Goal: Task Accomplishment & Management: Manage account settings

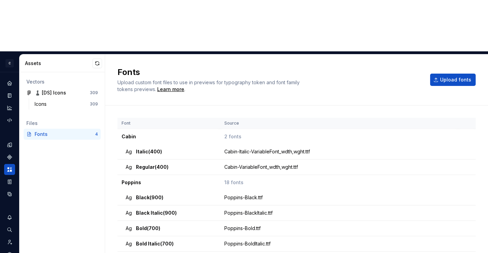
click at [258, 79] on div "Upload custom font files to use in previews for typography token and font famil…" at bounding box center [221, 86] width 206 height 14
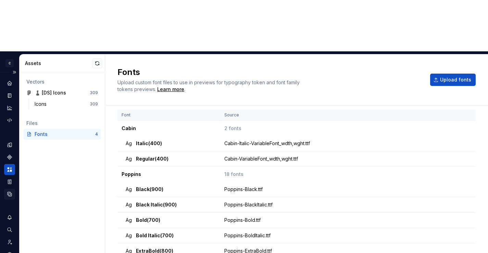
click at [11, 192] on icon "Data sources" at bounding box center [10, 194] width 4 height 4
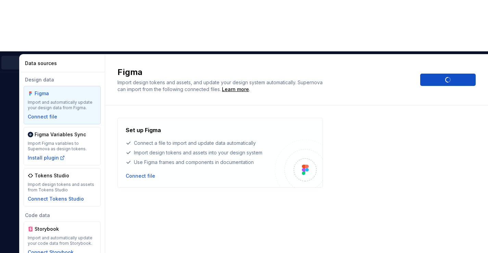
click at [190, 55] on div "Figma Import design tokens and assets, and update your design system automatica…" at bounding box center [296, 80] width 383 height 51
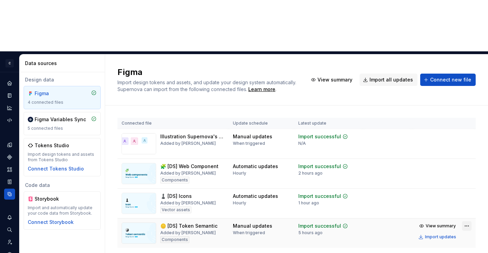
click at [467, 174] on html "C DS Citeo O Design system data Data sources Design data Figma 4 connected file…" at bounding box center [244, 126] width 488 height 253
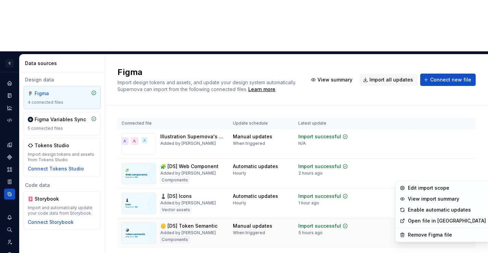
click at [439, 173] on html "C DS Citeo O Design system data Data sources Design data Figma 4 connected file…" at bounding box center [244, 126] width 488 height 253
click at [464, 176] on html "C DS Citeo O Design system data Data sources Design data Figma 4 connected file…" at bounding box center [244, 126] width 488 height 253
click at [452, 185] on div "Edit import scope" at bounding box center [447, 188] width 78 height 7
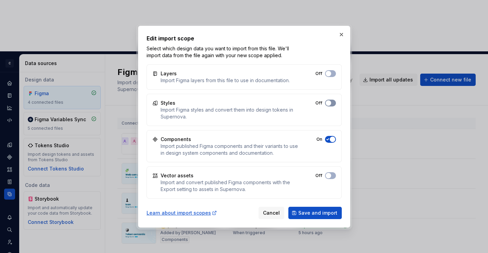
click at [331, 101] on button "Off" at bounding box center [330, 103] width 11 height 7
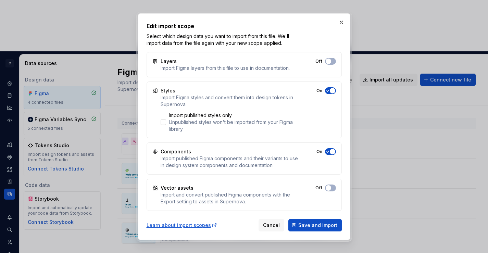
click at [331, 64] on span "button" at bounding box center [328, 61] width 5 height 5
click at [227, 123] on div "Unpublished styles won't be imported from your Figma library" at bounding box center [234, 126] width 130 height 14
click at [313, 222] on span "Save and import" at bounding box center [318, 225] width 39 height 7
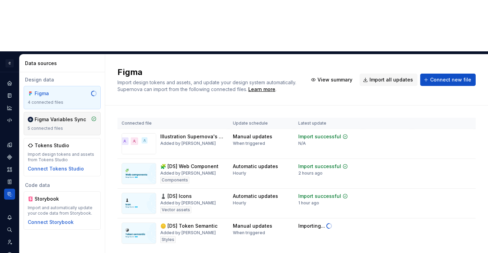
click at [64, 126] on div "5 connected files" at bounding box center [62, 128] width 69 height 5
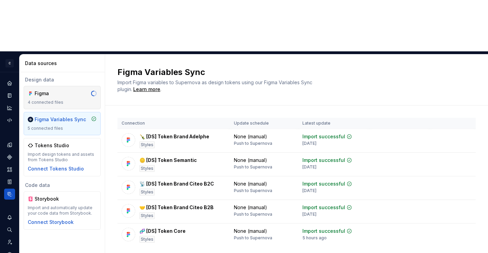
click at [63, 100] on div "4 connected files" at bounding box center [62, 102] width 69 height 5
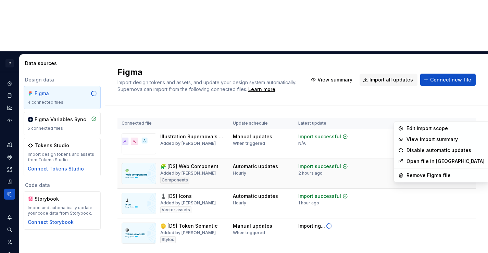
click at [465, 115] on html "C DS Citeo O Design system data Data sources Design data Figma 4 connected file…" at bounding box center [244, 126] width 488 height 253
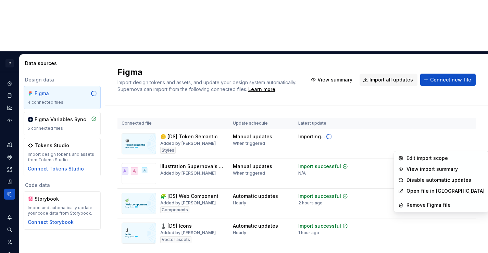
click at [442, 150] on html "C DS Citeo O Design system data Data sources Design data Figma 4 connected file…" at bounding box center [244, 126] width 488 height 253
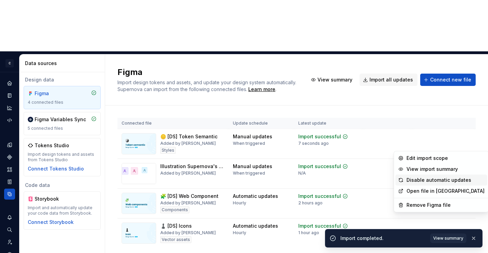
click at [443, 179] on div "Disable automatic updates" at bounding box center [446, 180] width 78 height 7
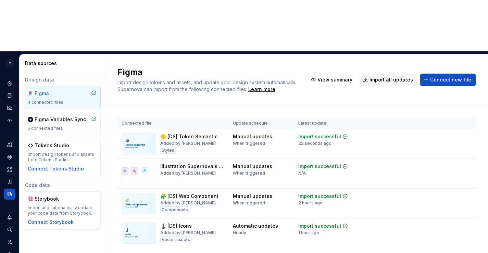
click at [251, 217] on div "Connected file Update schedule Latest update 🪙 [DS] Token Semantic Added by Ori…" at bounding box center [297, 190] width 359 height 169
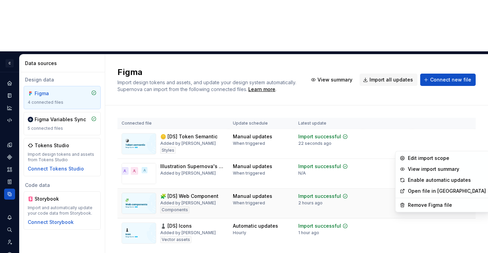
click at [465, 146] on html "C DS Citeo O Design system data Data sources Design data Figma 4 connected file…" at bounding box center [244, 126] width 488 height 253
click at [437, 180] on div "Enable automatic updates" at bounding box center [447, 180] width 78 height 7
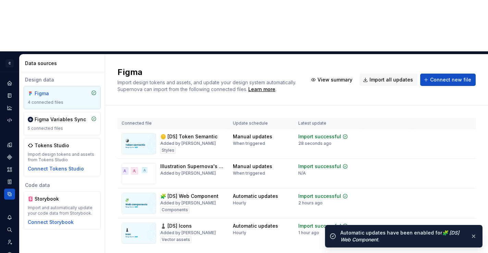
click at [196, 236] on div "Figma Import design tokens and assets, and update your design system automatica…" at bounding box center [296, 180] width 383 height 250
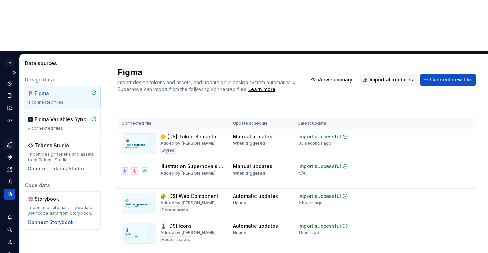
click at [11, 140] on div "Design tokens" at bounding box center [9, 145] width 11 height 11
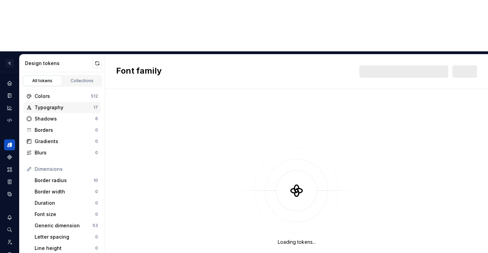
click at [49, 104] on div "Typography" at bounding box center [64, 107] width 59 height 7
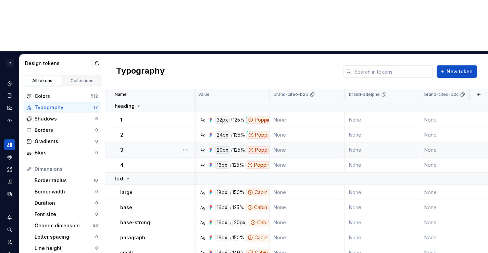
scroll to position [0, 22]
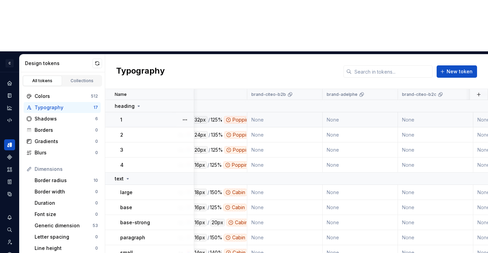
click at [234, 116] on div "Poppins" at bounding box center [238, 120] width 29 height 8
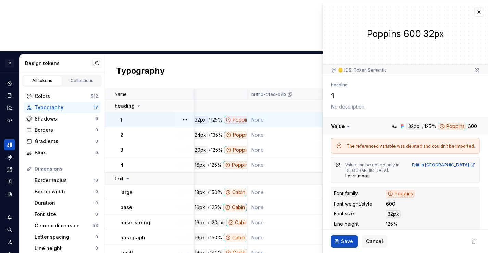
click at [455, 127] on button "button" at bounding box center [405, 127] width 165 height 18
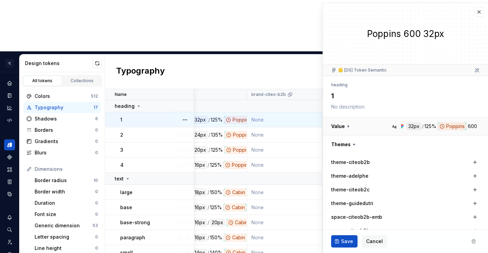
click at [455, 127] on button "button" at bounding box center [405, 127] width 165 height 18
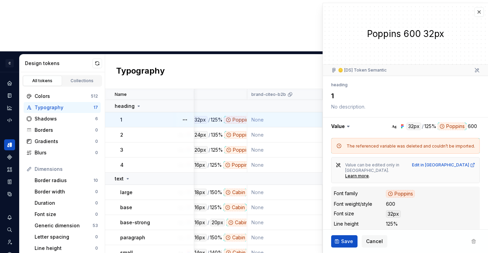
click at [405, 147] on div "The referenced variable was deleted and couldn’t be imported." at bounding box center [411, 146] width 129 height 5
click at [404, 147] on div "The referenced variable was deleted and couldn’t be imported." at bounding box center [411, 146] width 129 height 5
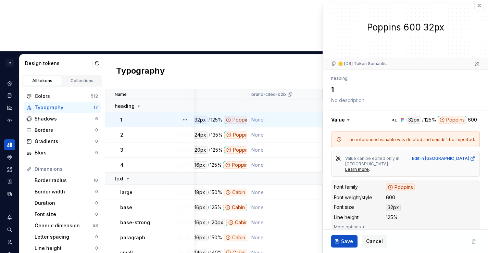
scroll to position [8, 0]
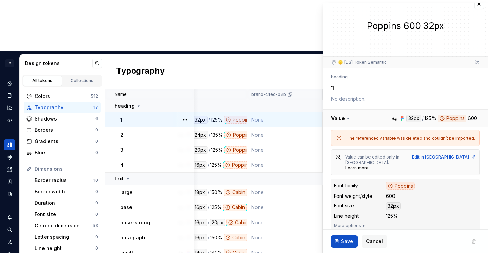
click at [449, 118] on button "button" at bounding box center [405, 119] width 165 height 18
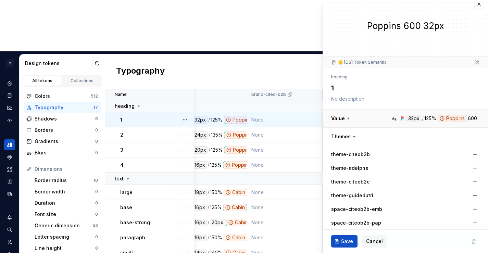
click at [449, 118] on button "button" at bounding box center [405, 119] width 165 height 18
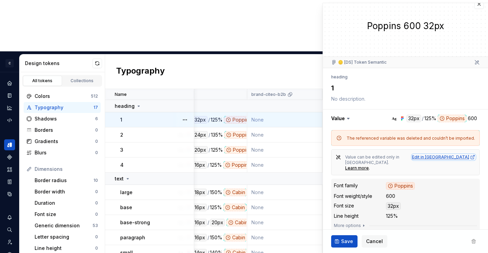
click at [468, 157] on div "Edit in [GEOGRAPHIC_DATA]" at bounding box center [443, 157] width 63 height 5
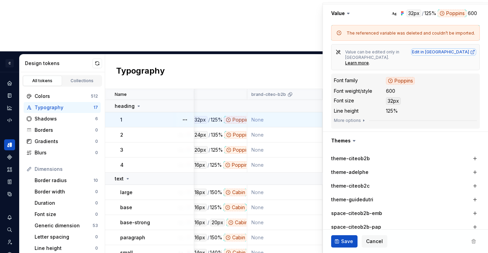
scroll to position [121, 0]
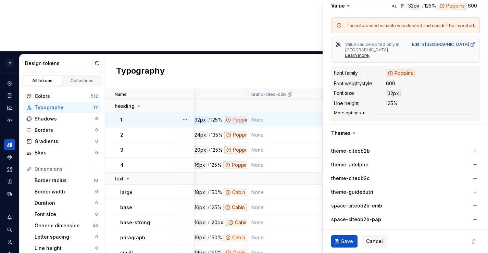
click at [352, 110] on button "More options" at bounding box center [350, 112] width 33 height 5
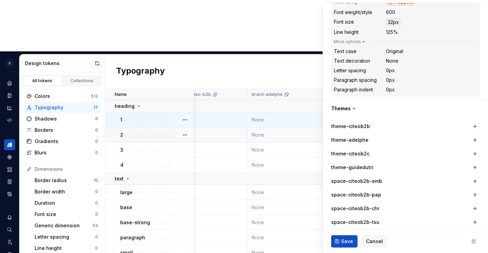
scroll to position [0, 0]
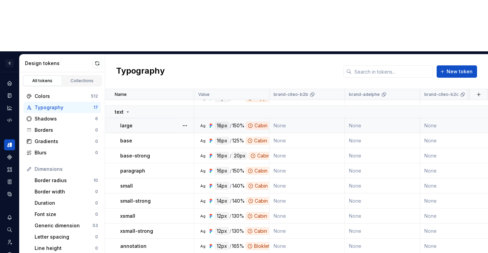
scroll to position [76, 0]
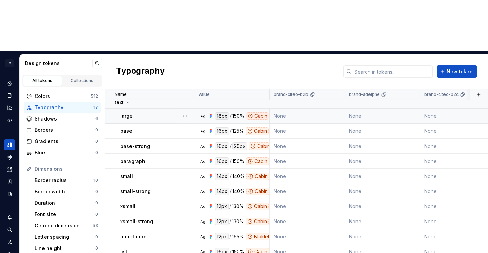
click at [226, 112] on div "18px" at bounding box center [222, 116] width 14 height 8
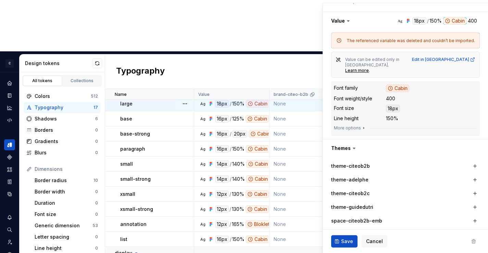
scroll to position [125, 0]
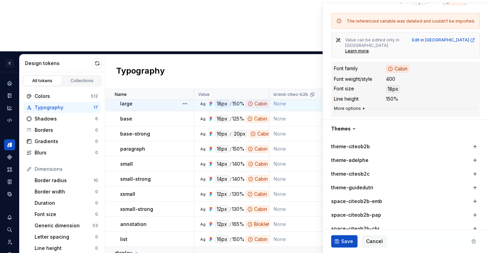
click at [349, 106] on button "More options" at bounding box center [350, 108] width 33 height 5
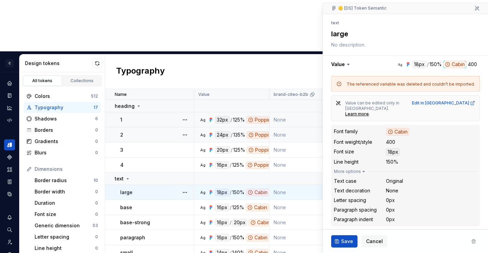
scroll to position [59, 0]
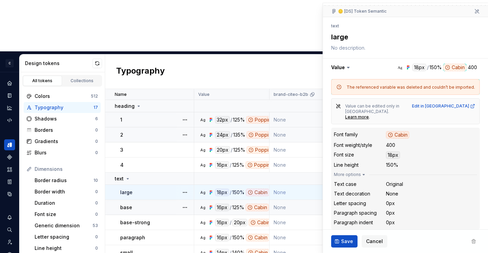
click at [153, 204] on div "base" at bounding box center [156, 207] width 73 height 7
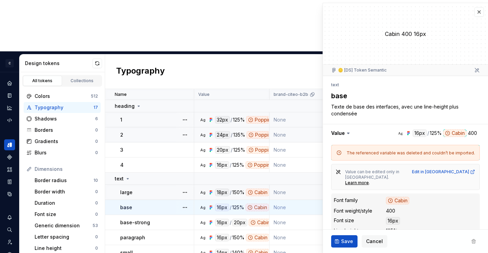
type textarea "*"
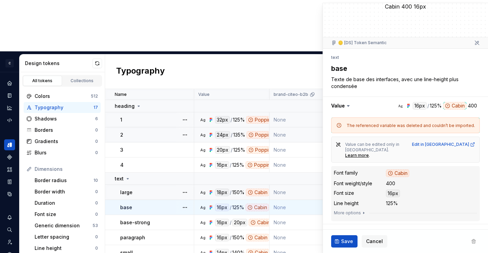
scroll to position [28, 0]
click at [396, 169] on div "Cabin" at bounding box center [397, 173] width 23 height 8
click at [12, 191] on icon "Data sources" at bounding box center [10, 194] width 6 height 6
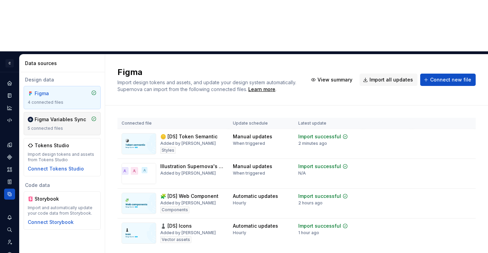
click at [51, 116] on div "Figma Variables Sync 5 connected files" at bounding box center [62, 123] width 69 height 15
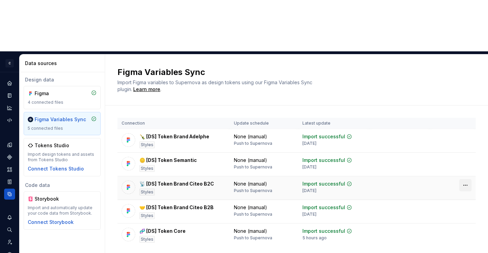
click at [465, 135] on html "C DS Citeo O Design system data Data sources Design data Figma 4 connected file…" at bounding box center [244, 126] width 488 height 253
click at [381, 165] on html "C DS Citeo O Design system data Data sources Design data Figma 4 connected file…" at bounding box center [244, 126] width 488 height 253
click at [464, 157] on html "C DS Citeo O Design system data Data sources Design data Figma 4 connected file…" at bounding box center [244, 126] width 488 height 253
click at [400, 200] on td at bounding box center [400, 212] width 60 height 24
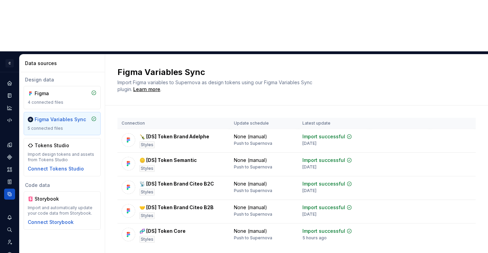
click at [152, 197] on div "Connection Update schedule Latest update 🍾 [DS] Token Brand Adelphe Styles None…" at bounding box center [297, 190] width 359 height 168
click at [7, 142] on icon "Design tokens" at bounding box center [10, 145] width 6 height 6
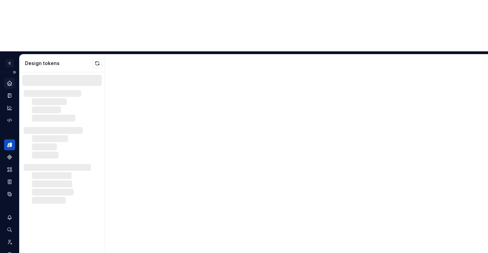
click at [10, 80] on icon "Home" at bounding box center [10, 83] width 6 height 6
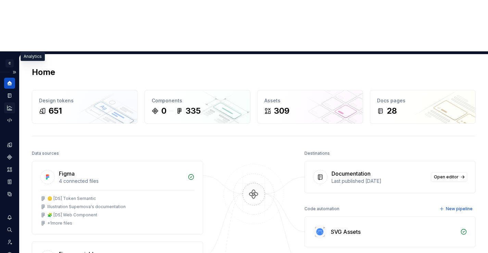
click at [9, 105] on icon "Analytics" at bounding box center [10, 108] width 6 height 6
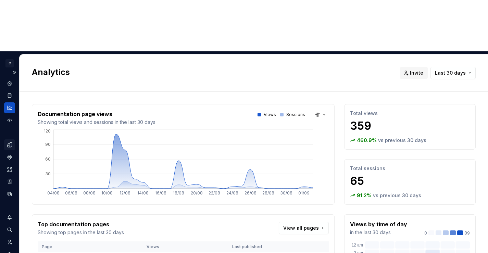
click at [7, 143] on icon "Design tokens" at bounding box center [9, 145] width 4 height 4
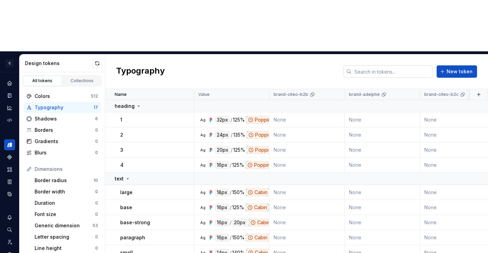
click at [396, 65] on input "text" at bounding box center [392, 71] width 81 height 12
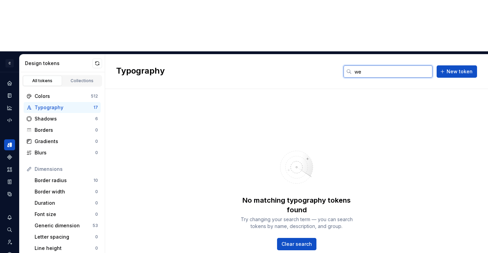
type input "wei"
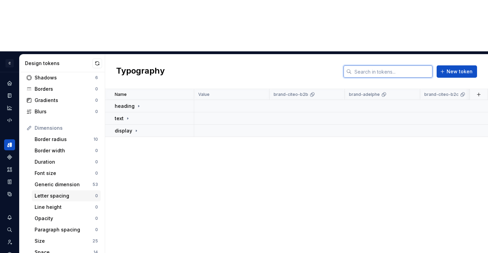
scroll to position [44, 0]
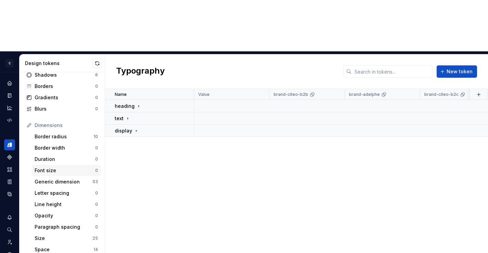
click at [63, 167] on div "Font size" at bounding box center [65, 170] width 61 height 7
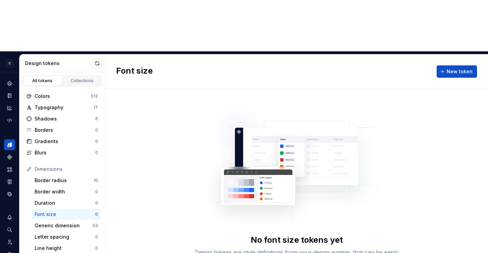
click at [177, 142] on div "No font size tokens yet Design tokens are style definitions from your design sy…" at bounding box center [296, 197] width 383 height 216
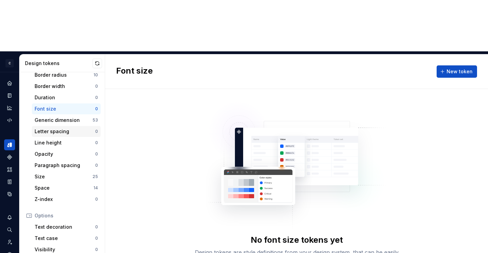
scroll to position [122, 0]
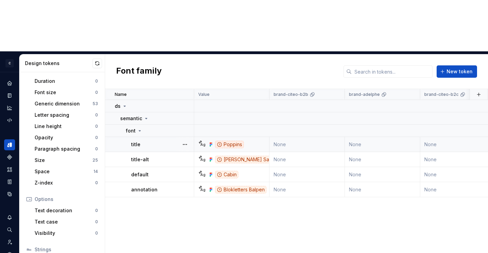
click at [230, 141] on div "Poppins" at bounding box center [229, 145] width 29 height 8
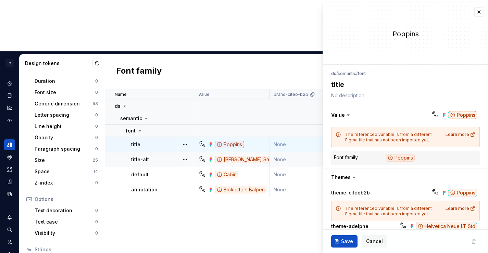
click at [225, 141] on div "Poppins" at bounding box center [229, 145] width 29 height 8
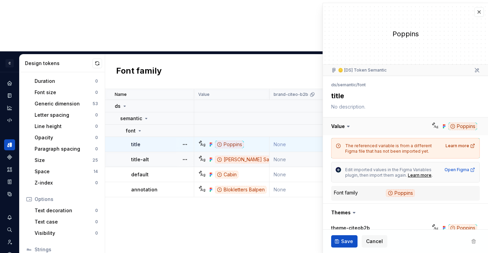
click at [468, 126] on button "button" at bounding box center [405, 127] width 165 height 18
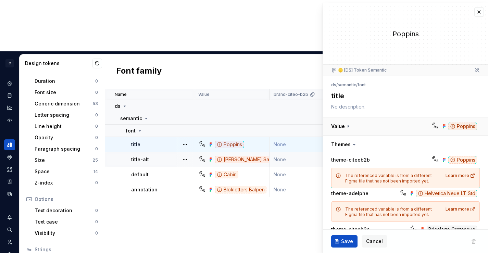
click at [468, 126] on button "button" at bounding box center [405, 127] width 165 height 18
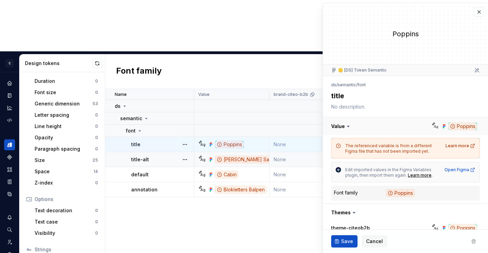
click at [340, 125] on button "button" at bounding box center [405, 127] width 165 height 18
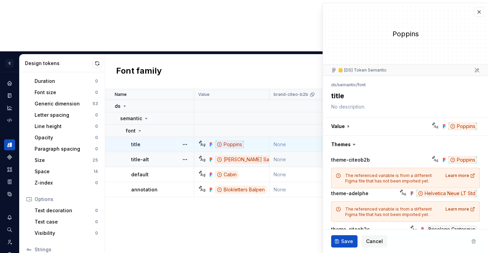
click at [280, 178] on div "Name Value brand-citeo-b2b brand-adelphe brand-citeo-b2c core theme-citeob2b th…" at bounding box center [296, 197] width 383 height 216
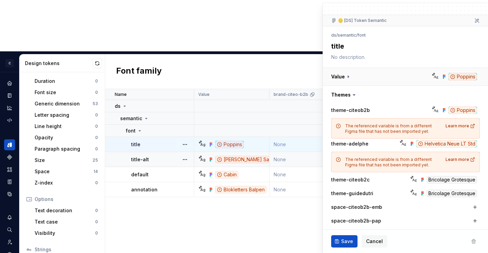
scroll to position [50, 0]
click at [367, 80] on button "button" at bounding box center [405, 77] width 165 height 18
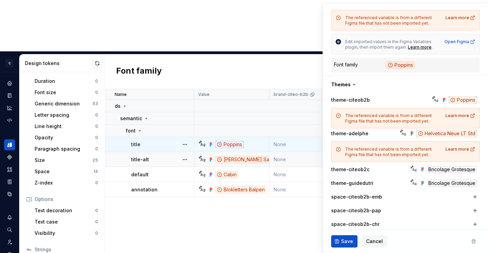
scroll to position [135, 0]
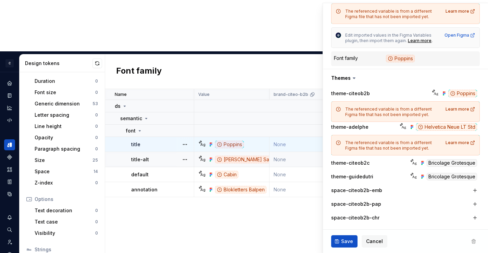
click at [224, 222] on div "Name Value brand-citeo-b2b brand-adelphe brand-citeo-b2c core theme-citeob2b th…" at bounding box center [296, 197] width 383 height 216
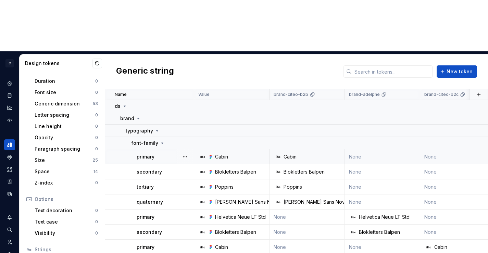
click at [218, 154] on div "Cabin" at bounding box center [221, 157] width 13 height 7
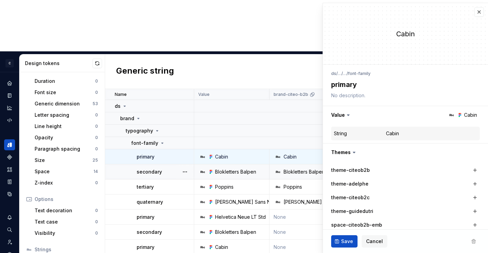
scroll to position [20, 0]
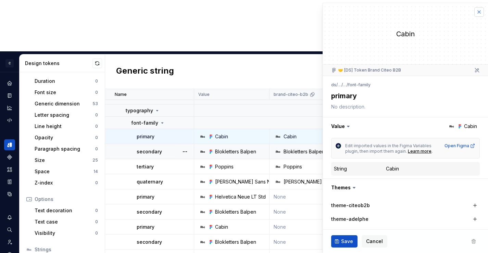
click at [479, 11] on button "button" at bounding box center [480, 12] width 10 height 10
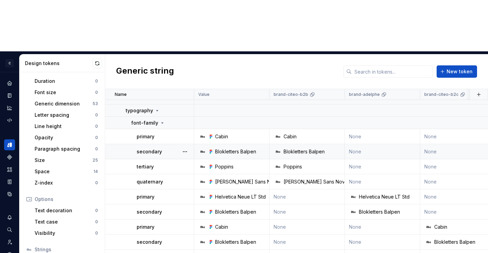
click at [479, 55] on div "Generic string New token" at bounding box center [296, 72] width 383 height 35
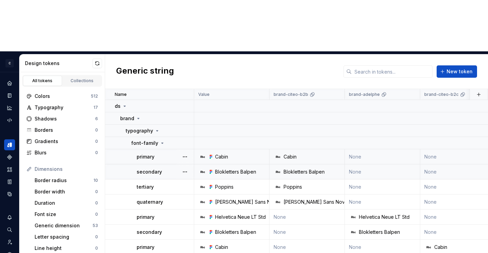
click at [289, 154] on div "Cabin" at bounding box center [290, 157] width 13 height 7
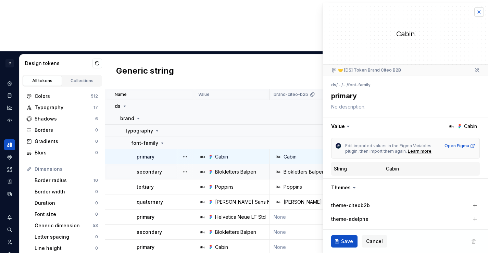
click at [479, 10] on button "button" at bounding box center [480, 12] width 10 height 10
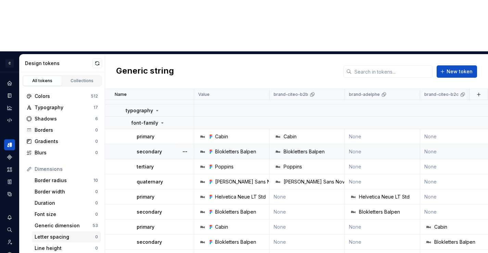
scroll to position [122, 0]
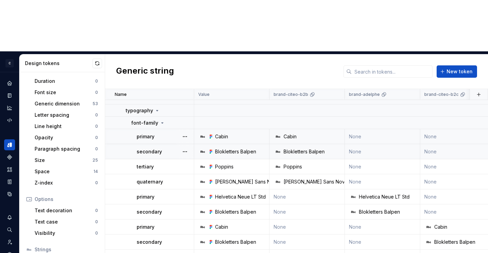
click at [224, 133] on div "Cabin" at bounding box center [221, 136] width 13 height 7
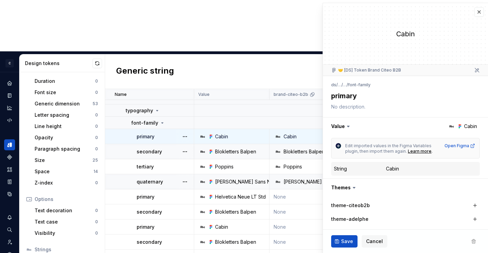
type textarea "*"
click at [477, 11] on button "button" at bounding box center [480, 12] width 10 height 10
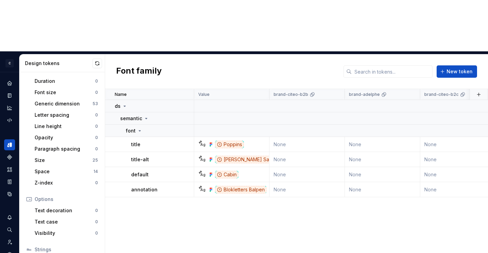
click at [191, 218] on div "Name Value brand-citeo-b2b brand-adelphe brand-citeo-b2c core theme-citeob2b th…" at bounding box center [296, 197] width 383 height 216
